Goal: Transaction & Acquisition: Purchase product/service

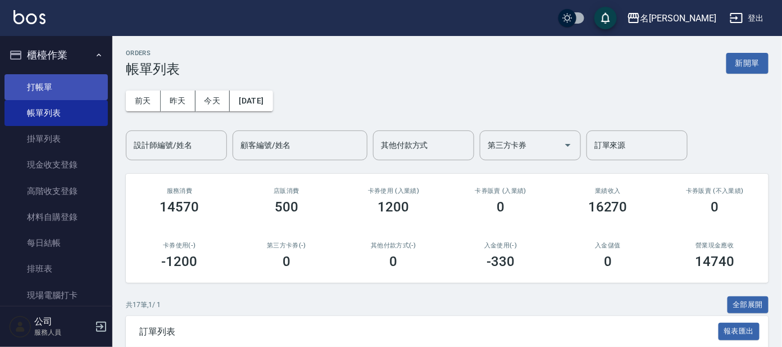
click at [49, 92] on link "打帳單" at bounding box center [55, 87] width 103 height 26
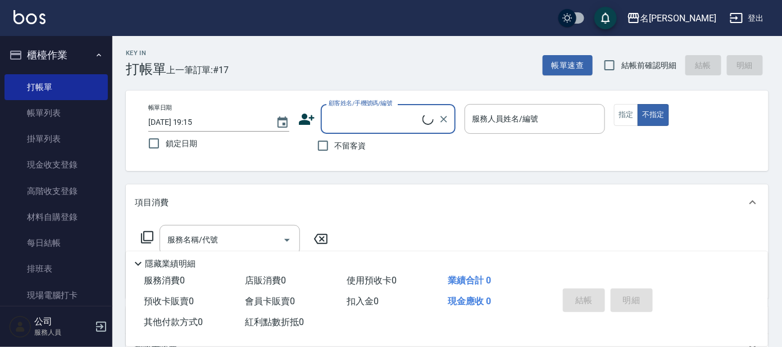
click at [380, 112] on input "顧客姓名/手機號碼/編號" at bounding box center [374, 119] width 97 height 20
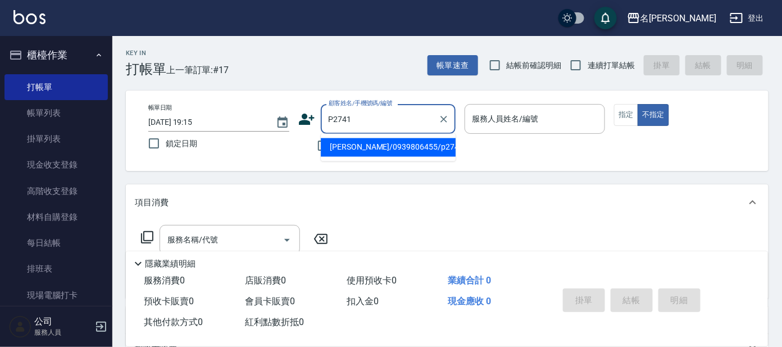
click at [401, 125] on input "P2741" at bounding box center [380, 119] width 108 height 20
click at [412, 147] on li "[PERSON_NAME]/0939806455/p2741" at bounding box center [388, 147] width 135 height 19
type input "[PERSON_NAME]/0939806455/p2741"
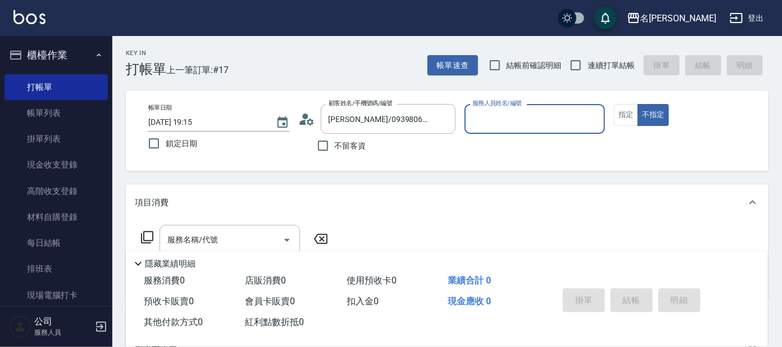
type input "公司 -100"
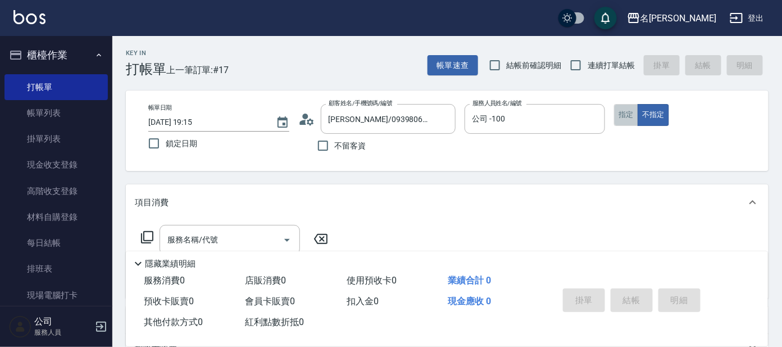
click at [631, 111] on button "指定" at bounding box center [626, 115] width 24 height 22
drag, startPoint x: 594, startPoint y: 121, endPoint x: 562, endPoint y: 121, distance: 32.0
click at [593, 121] on icon "Clear" at bounding box center [593, 118] width 11 height 11
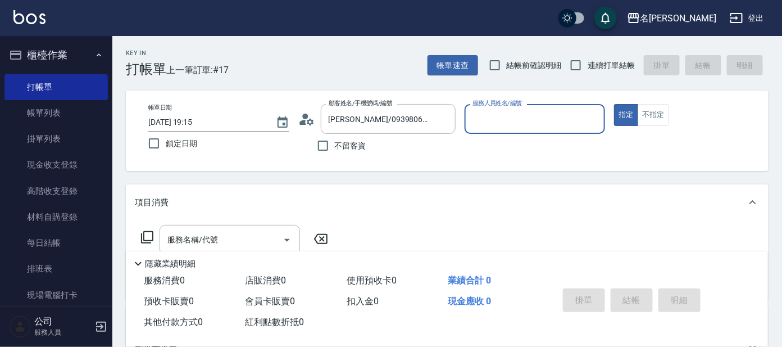
click at [562, 121] on input "服務人員姓名/編號" at bounding box center [535, 119] width 131 height 20
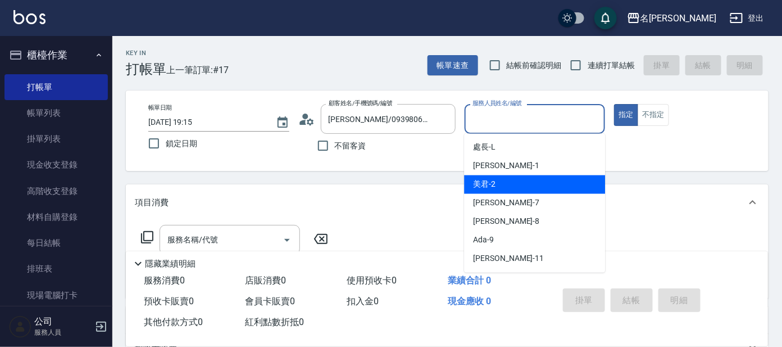
click at [544, 179] on div "美君 -2" at bounding box center [534, 184] width 141 height 19
type input "美君-2"
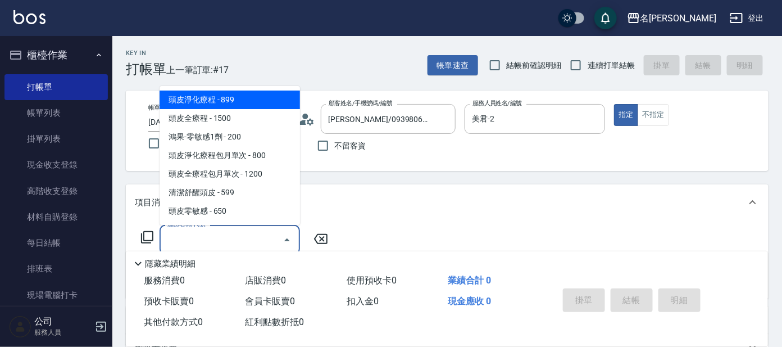
click at [251, 238] on input "服務名稱/代號" at bounding box center [221, 240] width 113 height 20
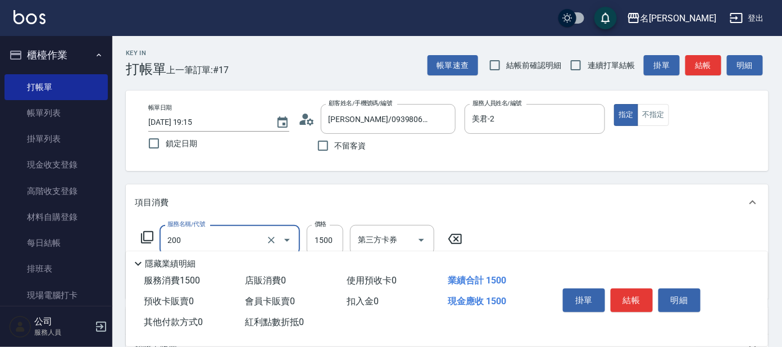
type input "空氣燙髮(200)"
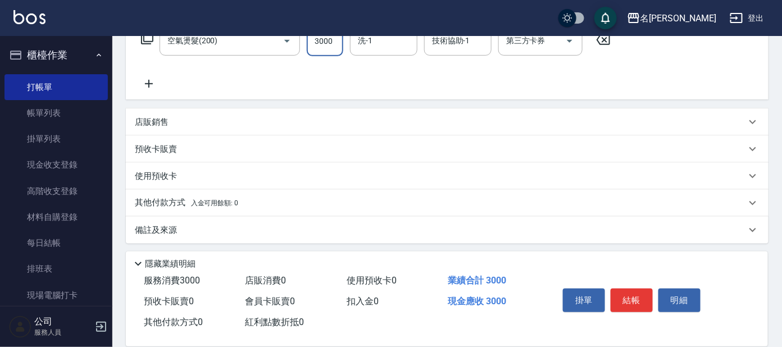
scroll to position [201, 0]
type input "3000"
click at [148, 81] on icon at bounding box center [149, 82] width 8 height 8
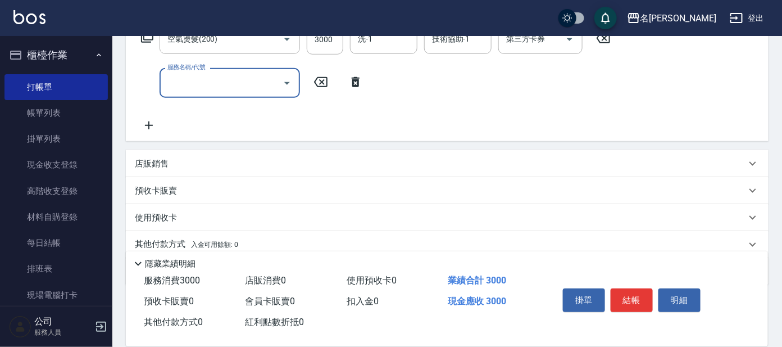
click at [147, 35] on div "名留[PERSON_NAME]出" at bounding box center [391, 18] width 782 height 36
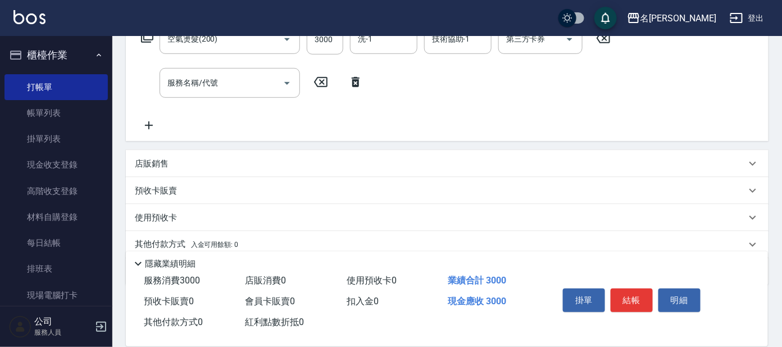
scroll to position [130, 0]
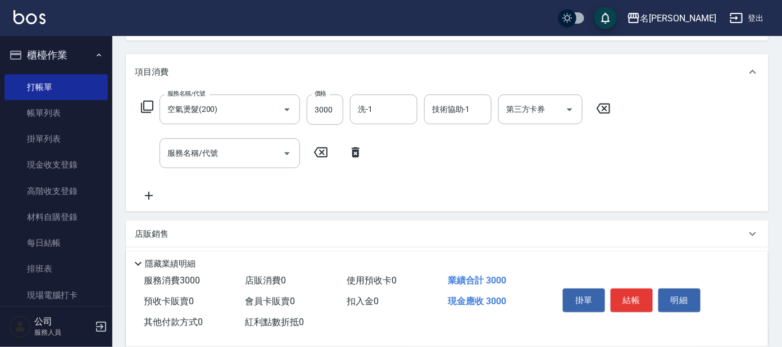
click at [146, 101] on icon at bounding box center [146, 106] width 13 height 13
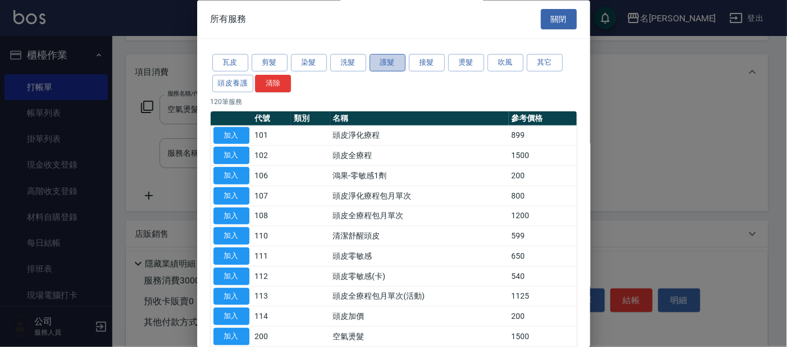
click at [386, 60] on button "護髮" at bounding box center [388, 62] width 36 height 17
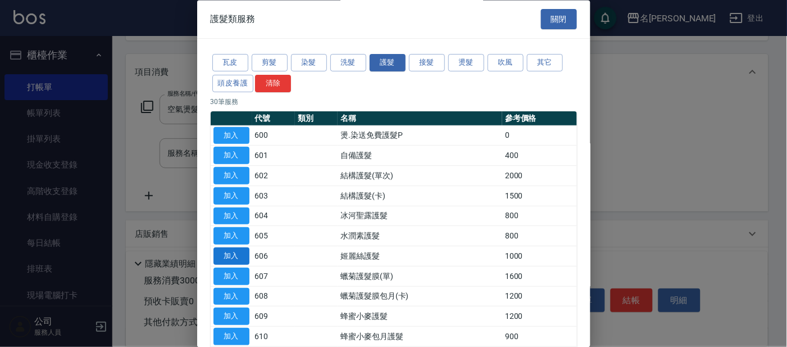
click at [238, 251] on button "加入" at bounding box center [231, 256] width 36 height 17
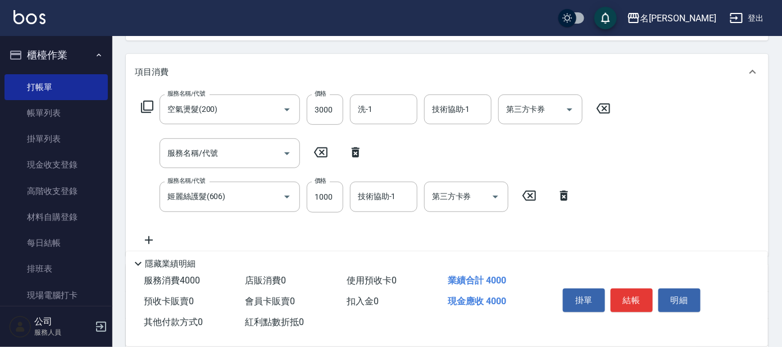
click at [358, 151] on icon at bounding box center [356, 152] width 8 height 10
type input "姬麗絲護髮(606)"
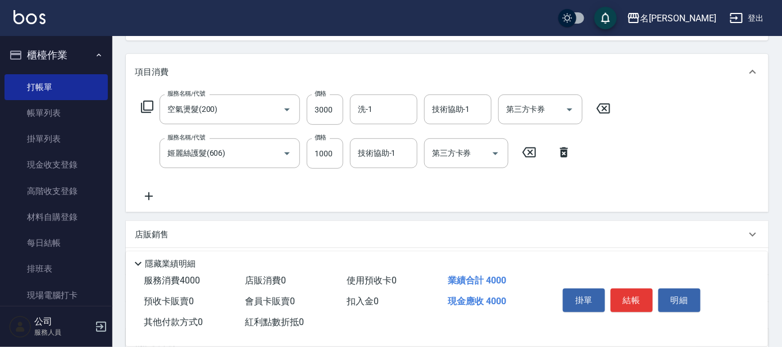
click at [635, 297] on button "結帳" at bounding box center [632, 300] width 42 height 24
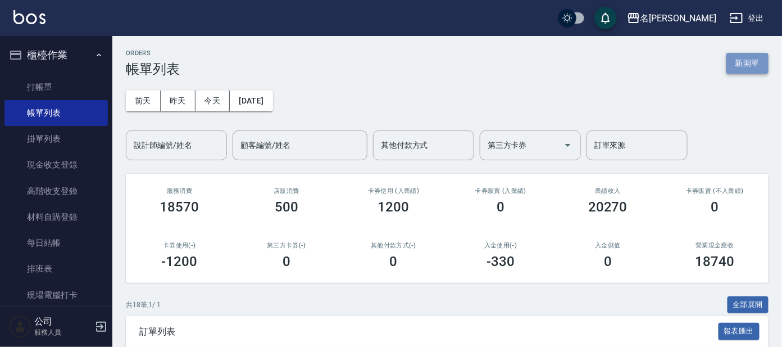
click at [754, 67] on button "新開單" at bounding box center [747, 63] width 42 height 21
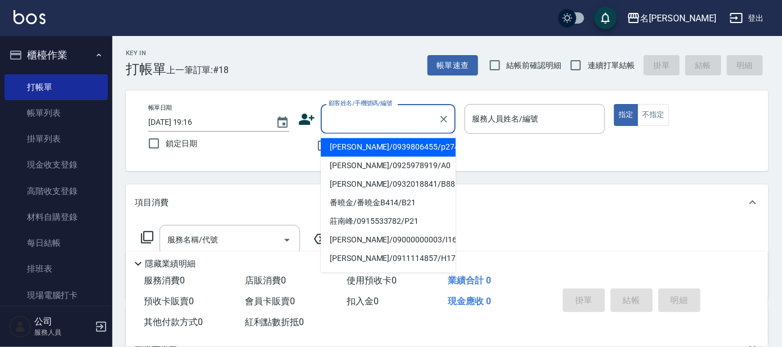
click at [390, 116] on input "顧客姓名/手機號碼/編號" at bounding box center [380, 119] width 108 height 20
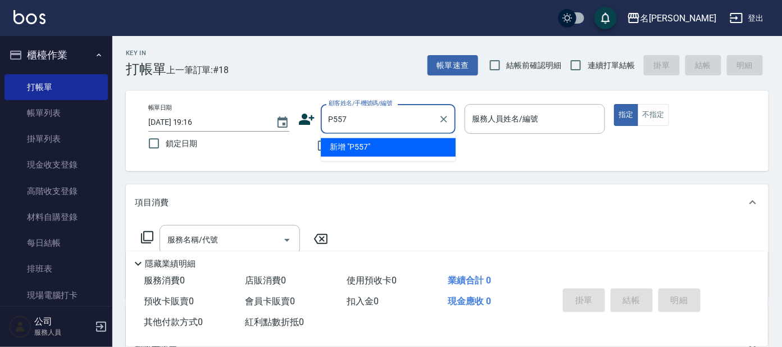
type input "P557"
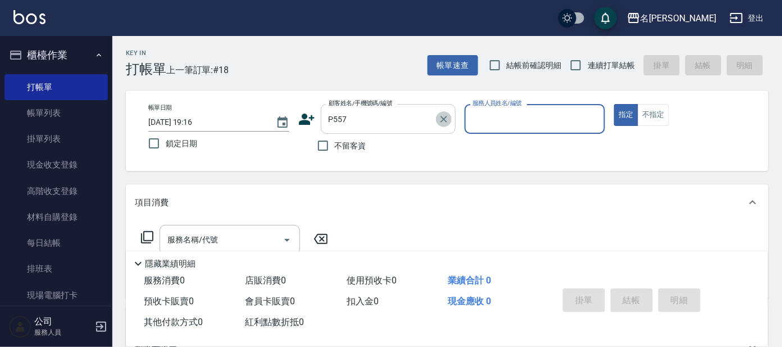
click at [442, 115] on icon "Clear" at bounding box center [443, 118] width 11 height 11
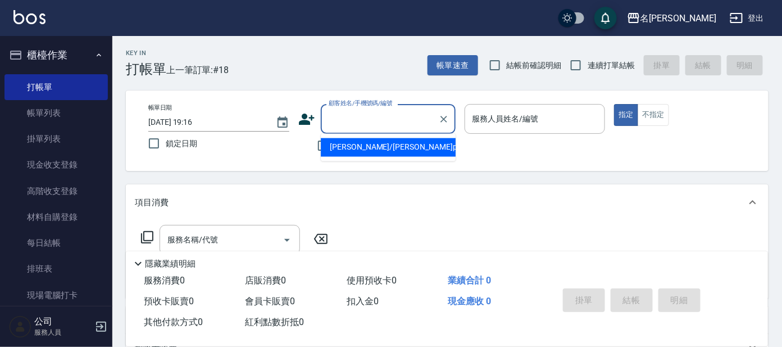
click at [394, 114] on input "顧客姓名/手機號碼/編號" at bounding box center [380, 119] width 108 height 20
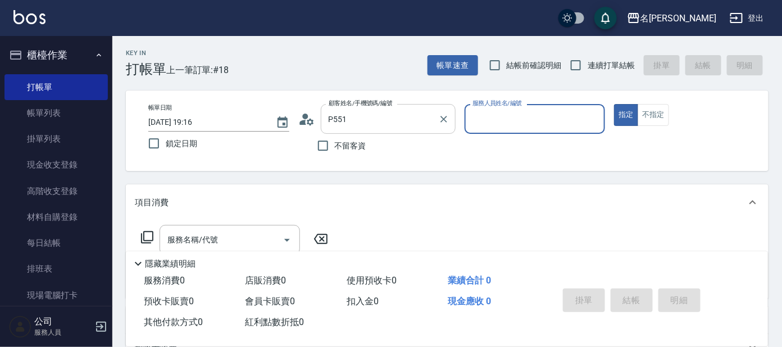
type input "[PERSON_NAME]/0987248676/P551"
click at [446, 116] on icon "Clear" at bounding box center [443, 119] width 7 height 7
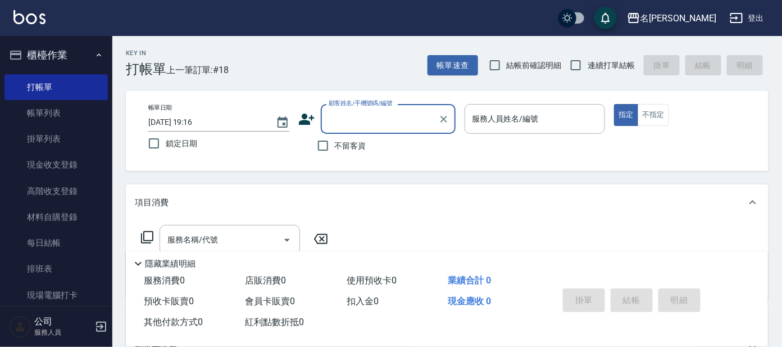
click at [409, 119] on input "顧客姓名/手機號碼/編號" at bounding box center [380, 119] width 108 height 20
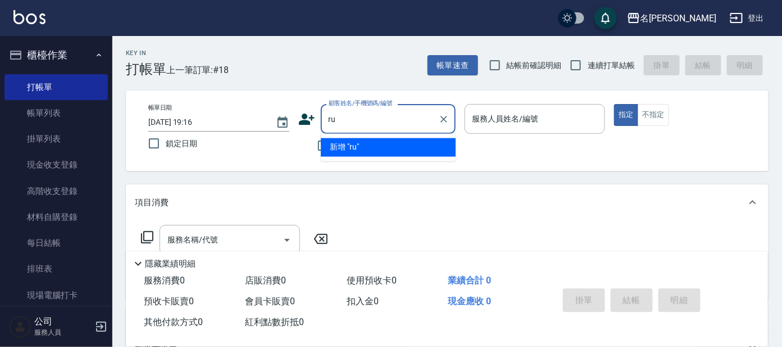
type input "r"
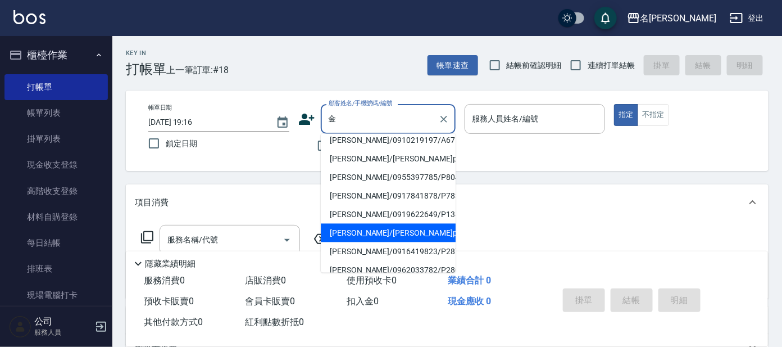
scroll to position [4, 0]
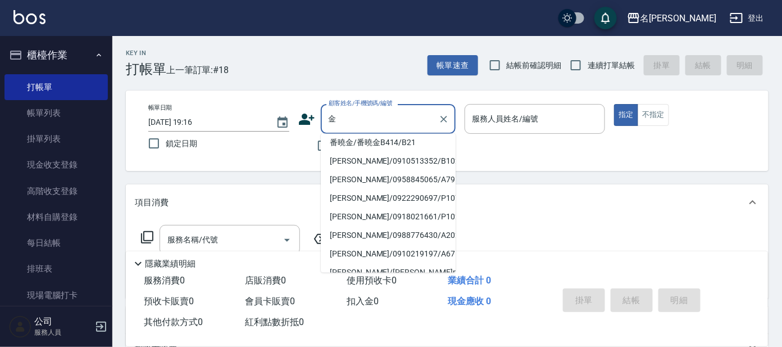
click at [397, 234] on li "[PERSON_NAME]/0988776430/A202" at bounding box center [388, 235] width 135 height 19
type input "[PERSON_NAME]/0988776430/A202"
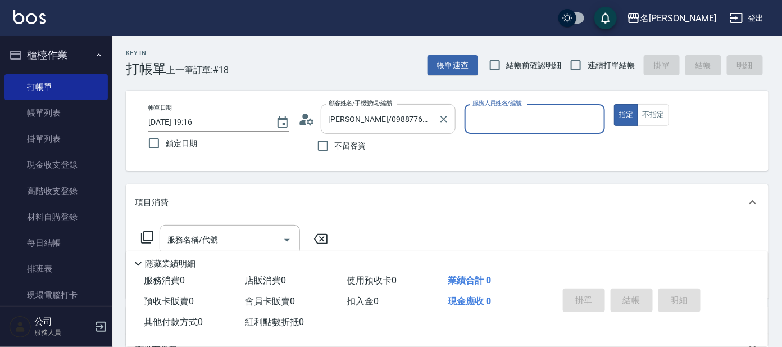
type input "[PERSON_NAME]-1"
click at [442, 119] on icon "Clear" at bounding box center [443, 119] width 7 height 7
click at [379, 122] on input "P557" at bounding box center [380, 119] width 108 height 20
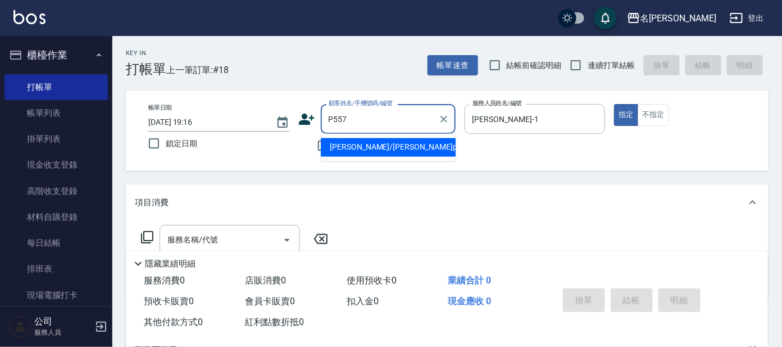
click at [364, 147] on li "[PERSON_NAME]/[PERSON_NAME]p557/p557" at bounding box center [388, 147] width 135 height 19
type input "[PERSON_NAME]/[PERSON_NAME]p557/p557"
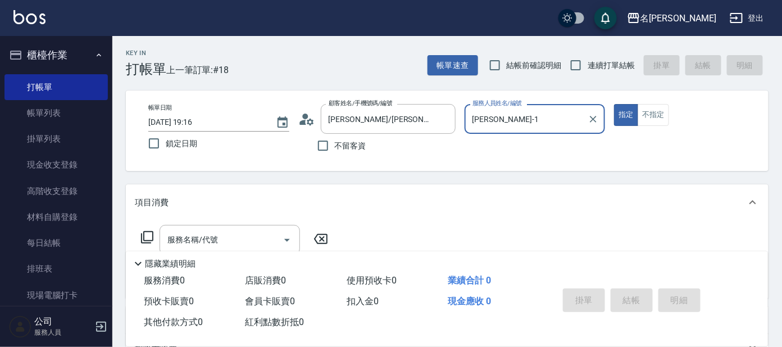
type input "公司 -100"
drag, startPoint x: 592, startPoint y: 119, endPoint x: 529, endPoint y: 117, distance: 62.9
click at [591, 118] on icon "Clear" at bounding box center [593, 118] width 11 height 11
click at [528, 117] on input "服務人員姓名/編號" at bounding box center [535, 119] width 131 height 20
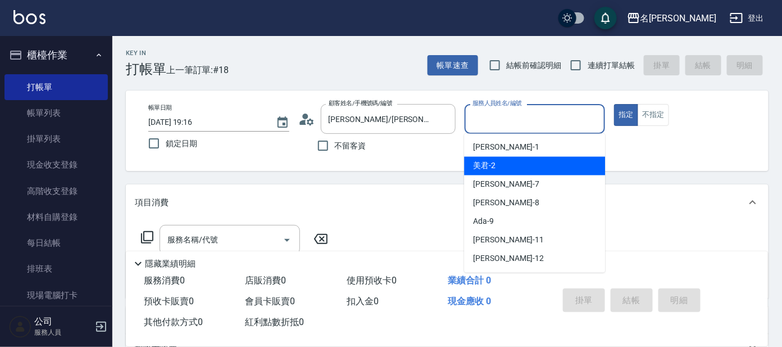
click at [534, 169] on div "美君 -2" at bounding box center [534, 166] width 141 height 19
type input "美君-2"
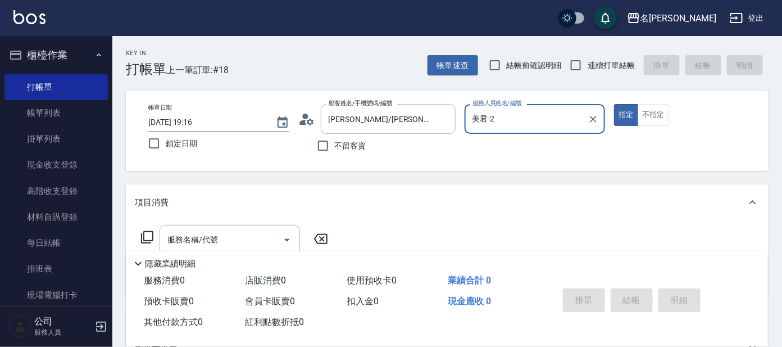
click at [150, 237] on icon at bounding box center [146, 236] width 13 height 13
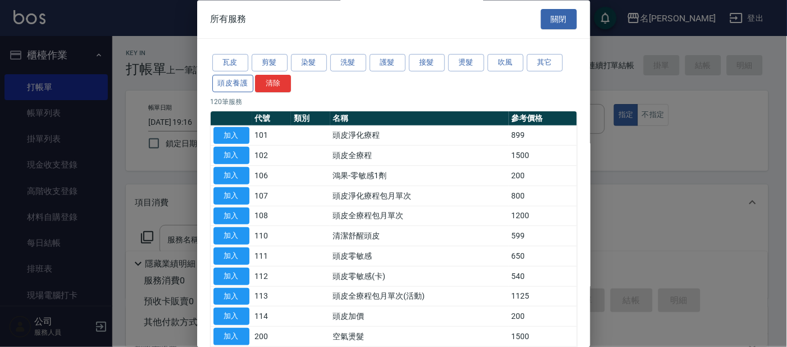
drag, startPoint x: 227, startPoint y: 78, endPoint x: 221, endPoint y: 83, distance: 7.2
click at [225, 78] on button "頭皮養護" at bounding box center [233, 83] width 42 height 17
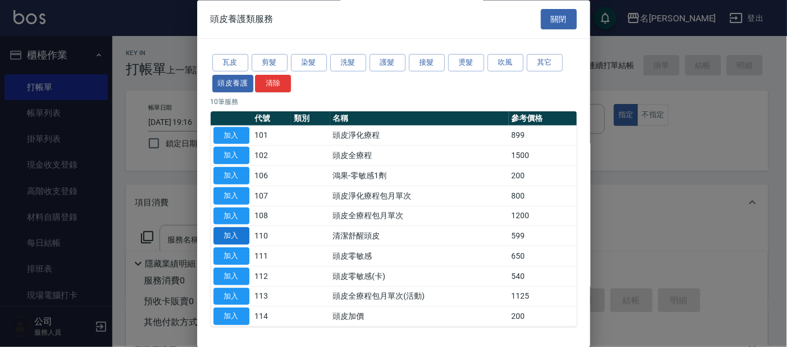
click at [218, 231] on button "加入" at bounding box center [231, 235] width 36 height 17
type input "清潔舒醒頭皮(110)"
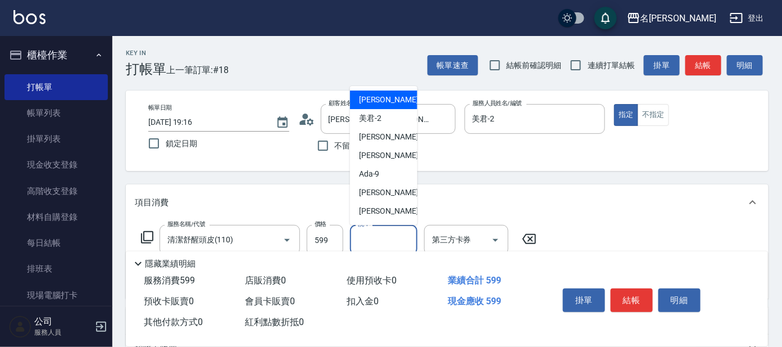
click at [384, 242] on input "洗-1" at bounding box center [383, 240] width 57 height 20
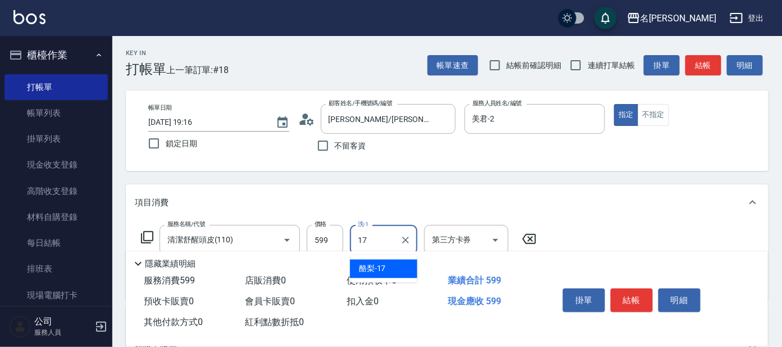
click at [392, 272] on div "酪梨 -17" at bounding box center [383, 269] width 67 height 19
type input "酪梨-17"
click at [643, 299] on button "結帳" at bounding box center [632, 300] width 42 height 24
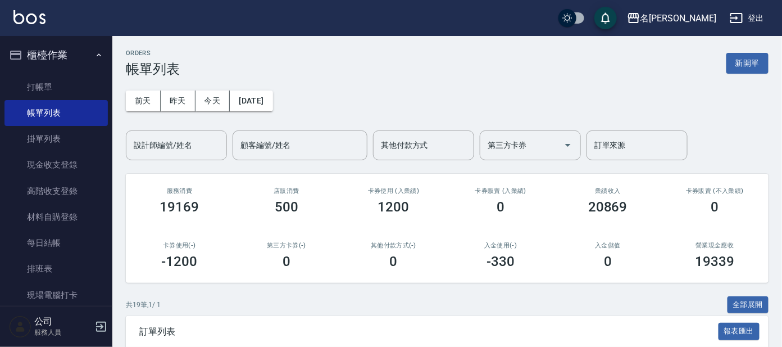
click at [83, 48] on button "櫃檯作業" at bounding box center [55, 54] width 103 height 29
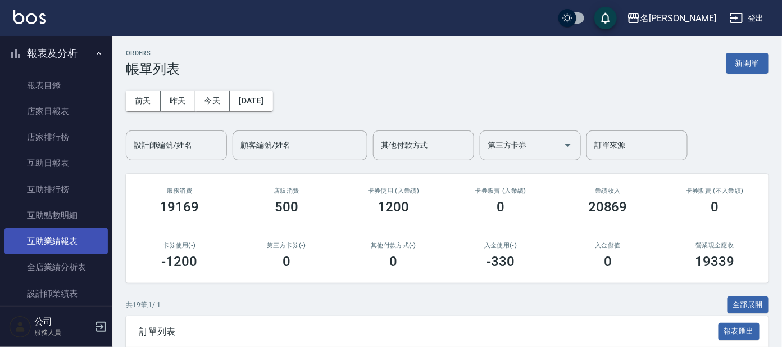
scroll to position [140, 0]
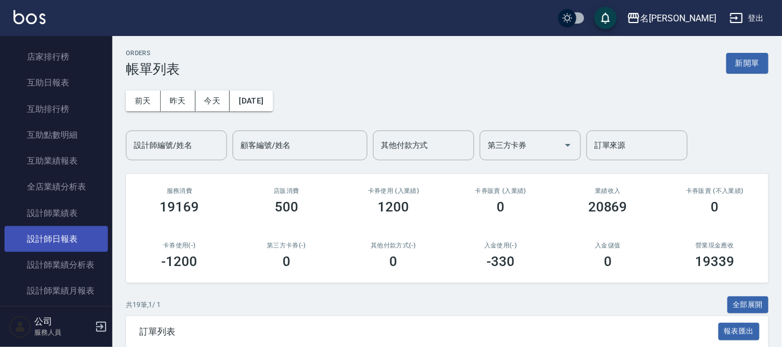
click at [72, 230] on link "設計師日報表" at bounding box center [55, 239] width 103 height 26
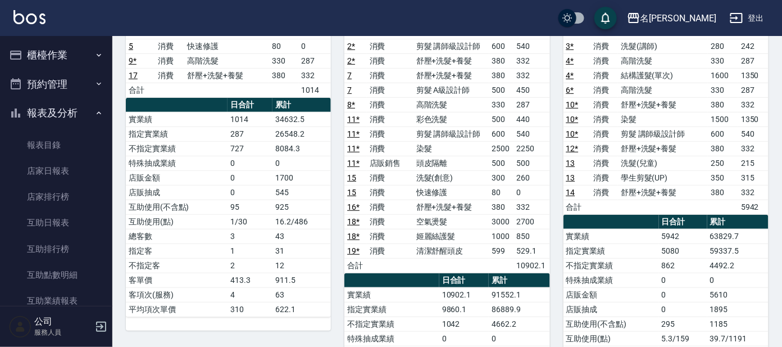
scroll to position [70, 0]
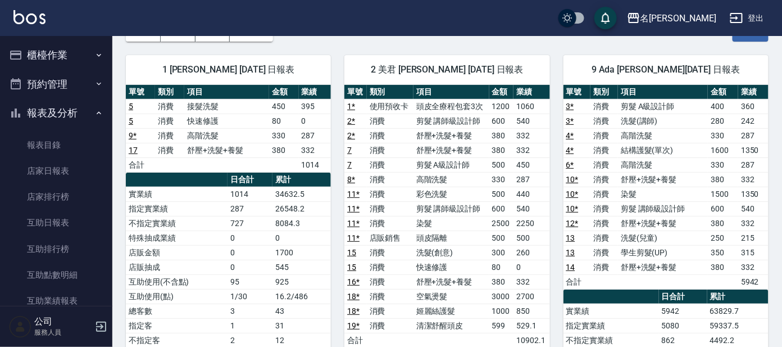
click at [71, 58] on button "櫃檯作業" at bounding box center [55, 54] width 103 height 29
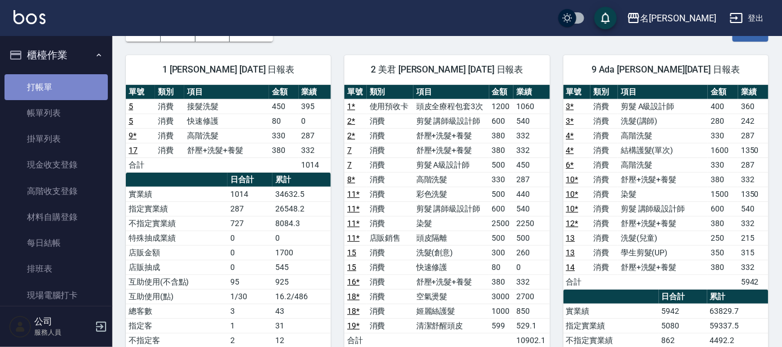
click at [73, 95] on link "打帳單" at bounding box center [55, 87] width 103 height 26
